Goal: Navigation & Orientation: Find specific page/section

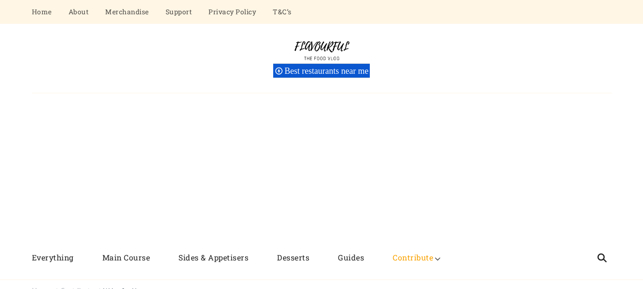
click at [330, 49] on img at bounding box center [321, 50] width 71 height 25
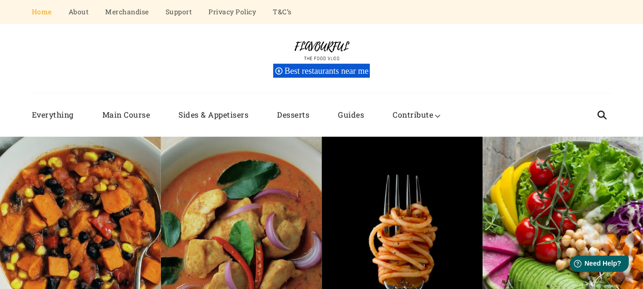
click at [498, 33] on div "Flavourful The Food Vlog Best restaurants near me" at bounding box center [321, 58] width 579 height 69
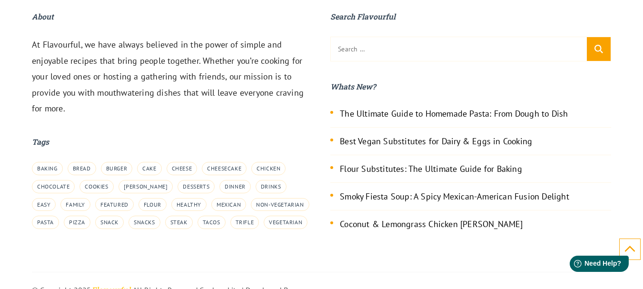
scroll to position [4209, 0]
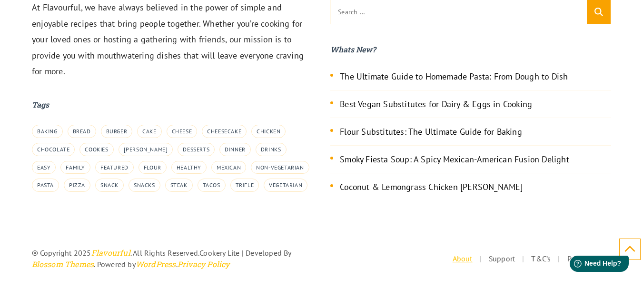
click at [457, 260] on link "About" at bounding box center [462, 259] width 20 height 10
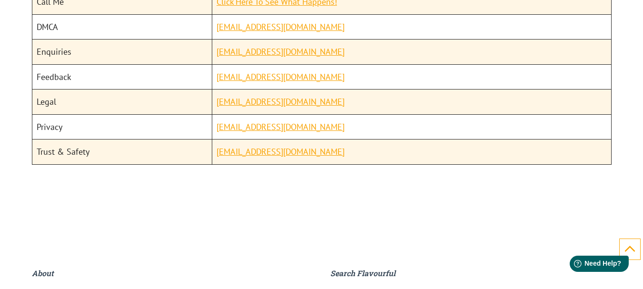
scroll to position [1601, 0]
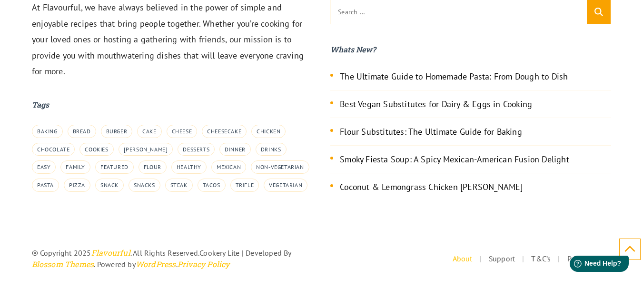
click at [598, 81] on li "The Ultimate Guide to Homemade Pasta: From Dough to Dish" at bounding box center [470, 80] width 281 height 20
